Goal: Check status: Check status

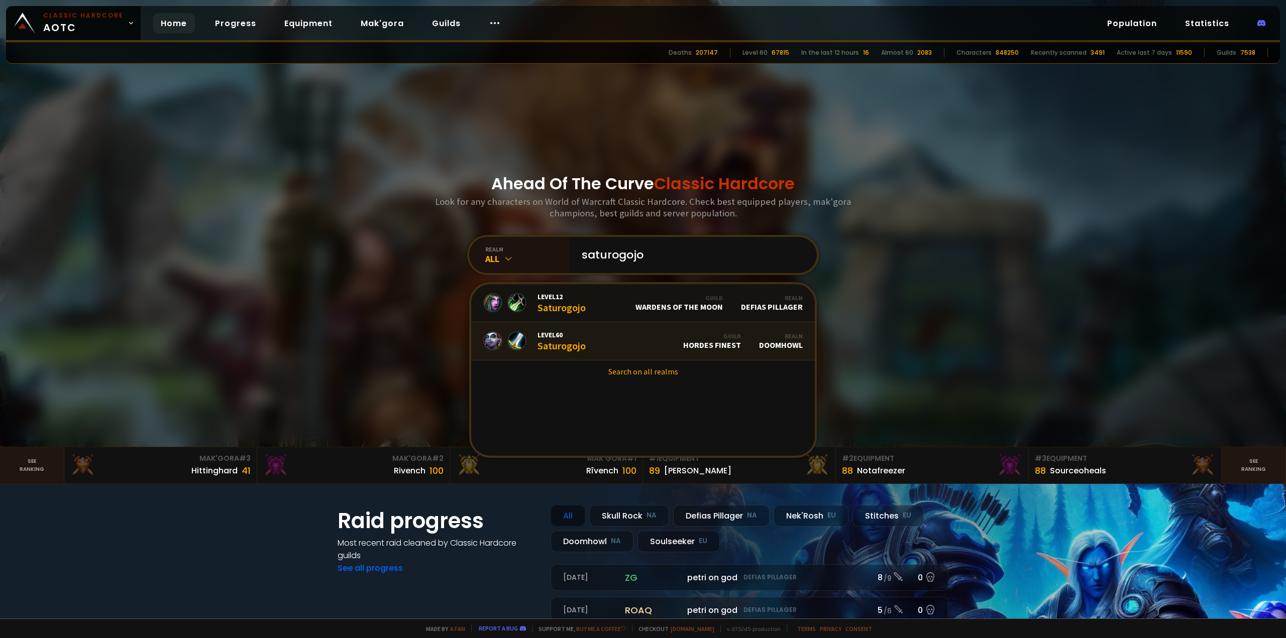
type input "saturogojo"
click at [549, 335] on span "Level 60" at bounding box center [561, 334] width 48 height 9
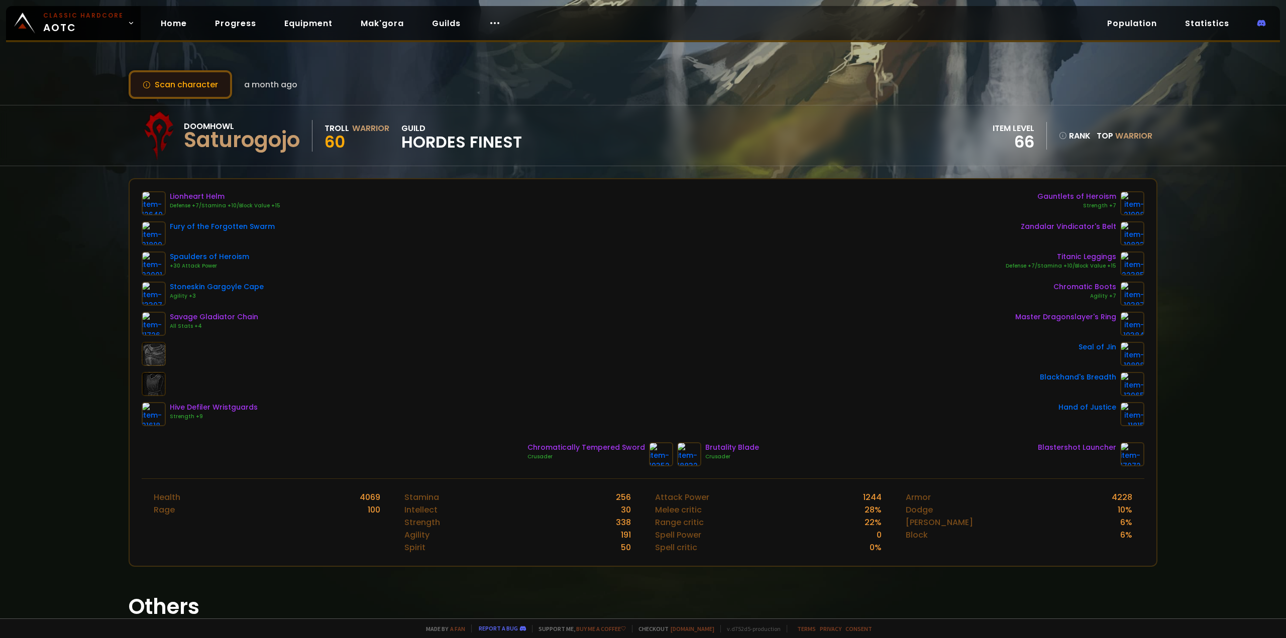
click at [166, 84] on button "Scan character" at bounding box center [180, 84] width 103 height 29
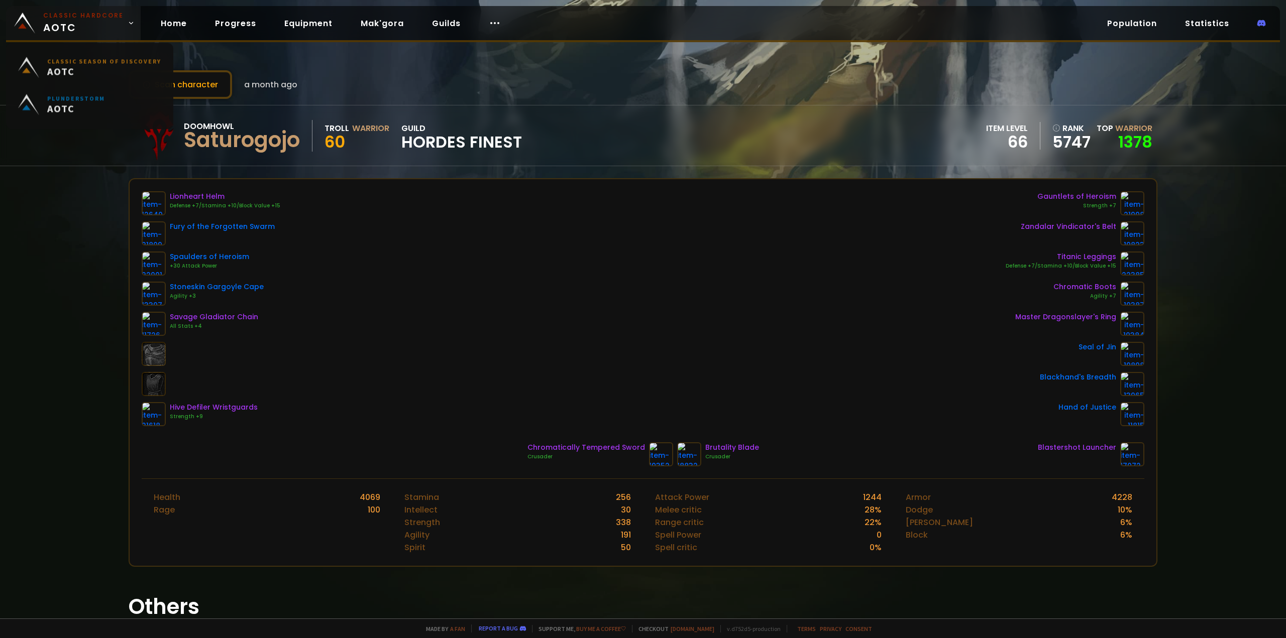
click at [79, 20] on span "Classic Hardcore AOTC" at bounding box center [83, 23] width 80 height 24
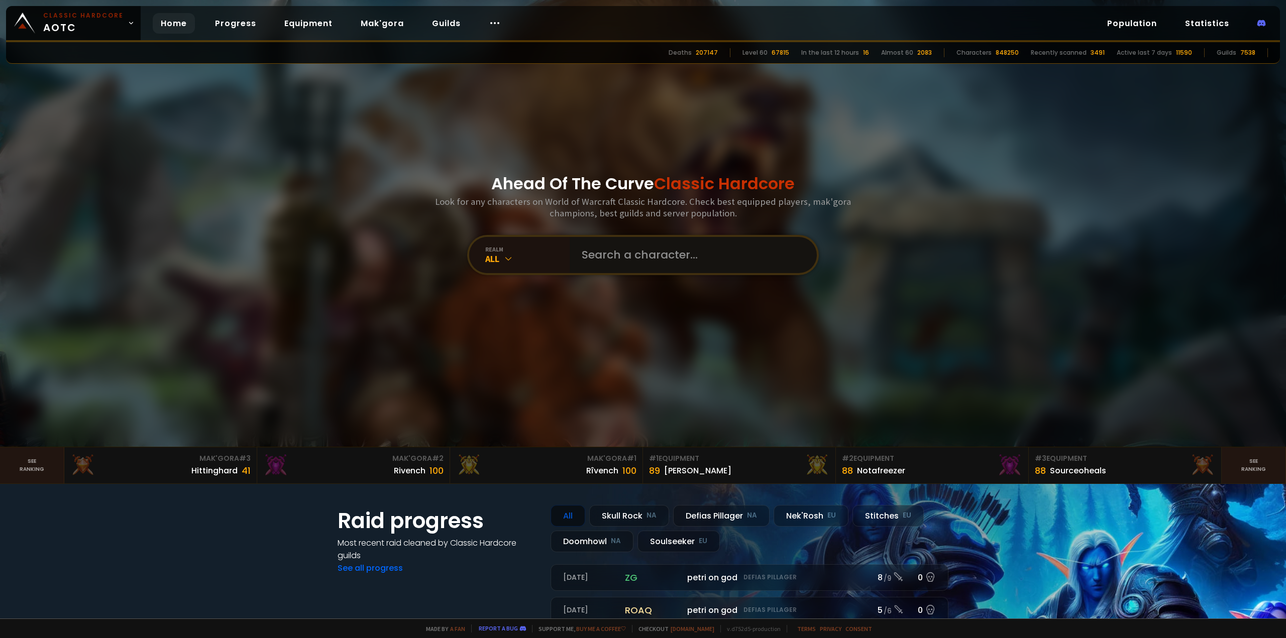
drag, startPoint x: 601, startPoint y: 238, endPoint x: 611, endPoint y: 254, distance: 18.7
click at [601, 239] on input "text" at bounding box center [690, 255] width 229 height 36
type input "skyscrapers"
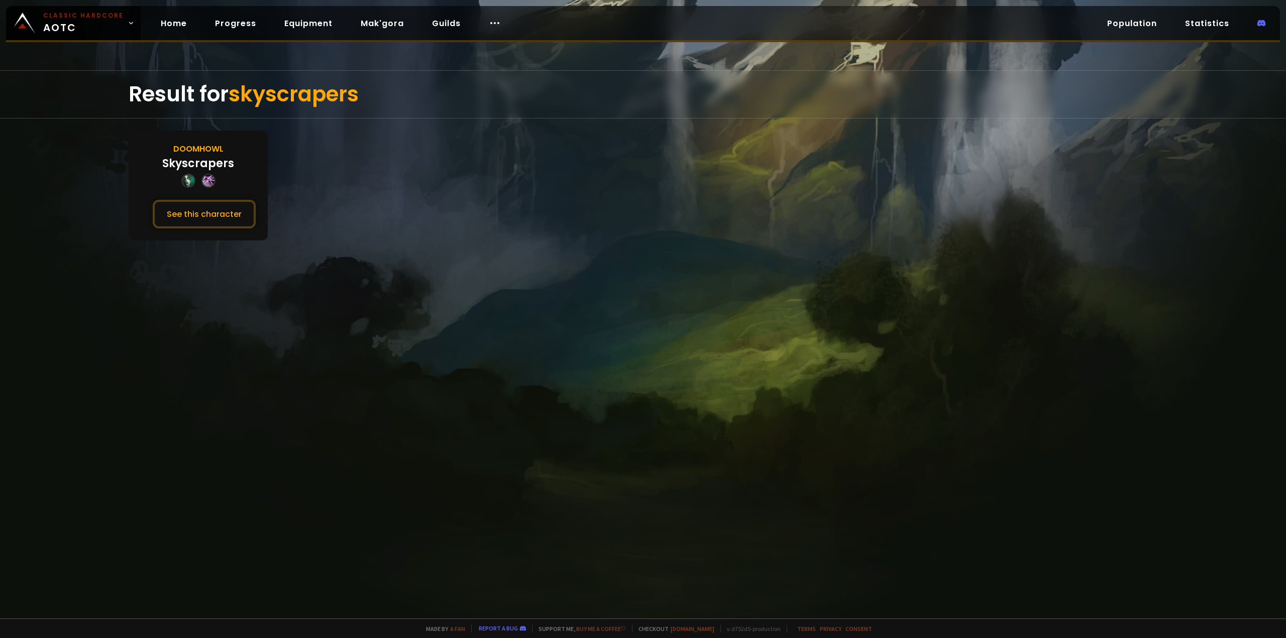
click at [209, 198] on div "Doomhowl Skyscrapers See this character" at bounding box center [198, 186] width 139 height 110
drag, startPoint x: 208, startPoint y: 199, endPoint x: 218, endPoint y: 214, distance: 17.8
click at [218, 214] on div "Doomhowl Skyscrapers See this character" at bounding box center [198, 186] width 139 height 110
click at [218, 214] on button "See this character" at bounding box center [204, 214] width 103 height 29
